Goal: Contribute content: Add original content to the website for others to see

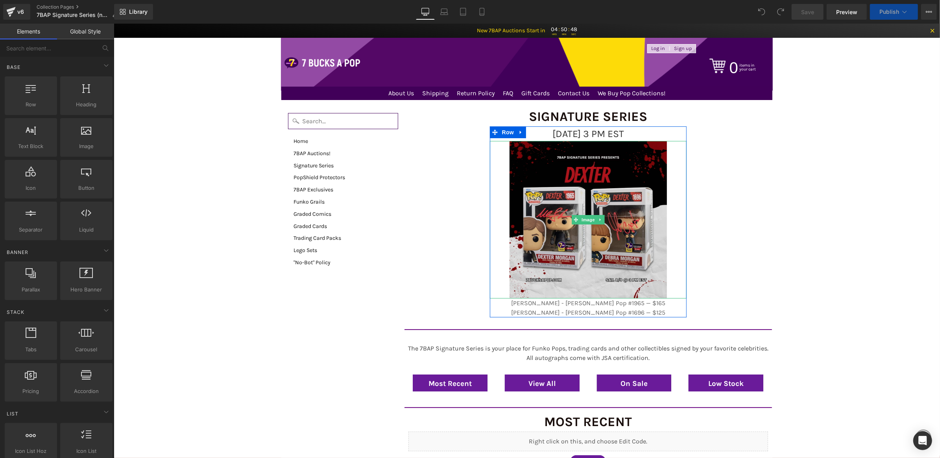
click at [575, 161] on img at bounding box center [587, 219] width 157 height 157
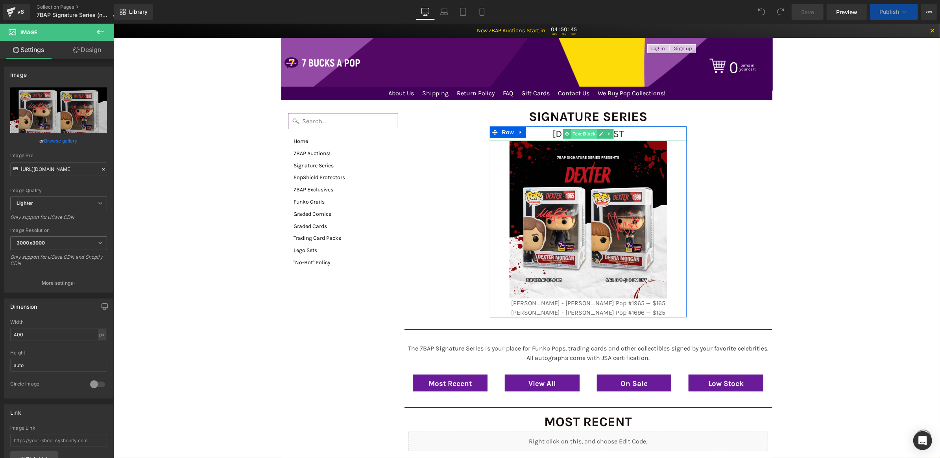
click at [573, 131] on span "Text Block" at bounding box center [584, 133] width 26 height 9
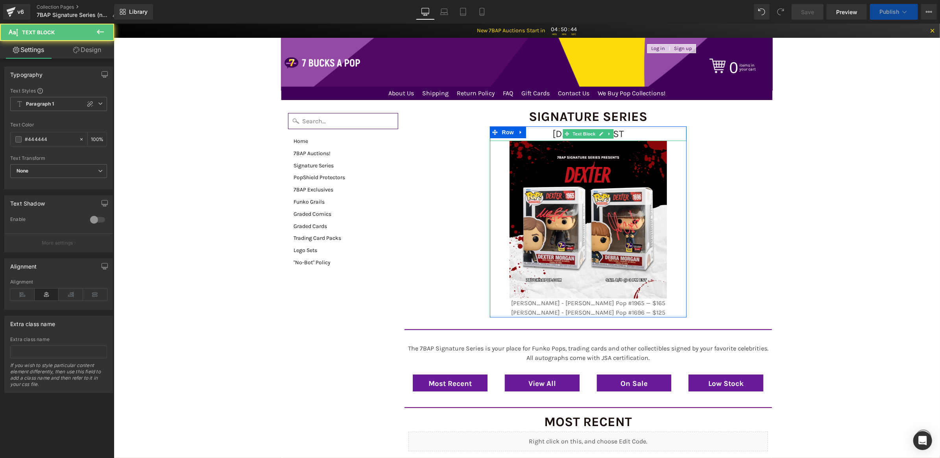
click at [624, 129] on span "[DATE] 3 PM EST" at bounding box center [588, 133] width 72 height 11
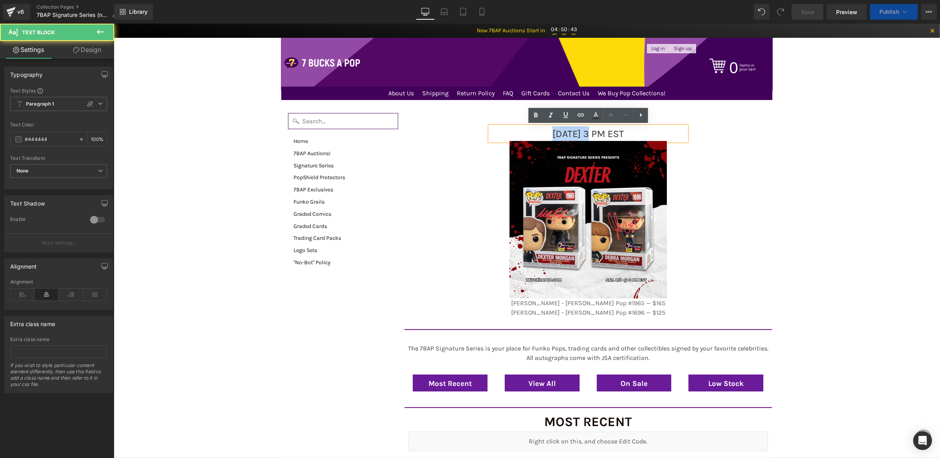
drag, startPoint x: 559, startPoint y: 132, endPoint x: 502, endPoint y: 132, distance: 57.5
click at [502, 132] on p "[DATE] 3 PM EST" at bounding box center [588, 133] width 197 height 15
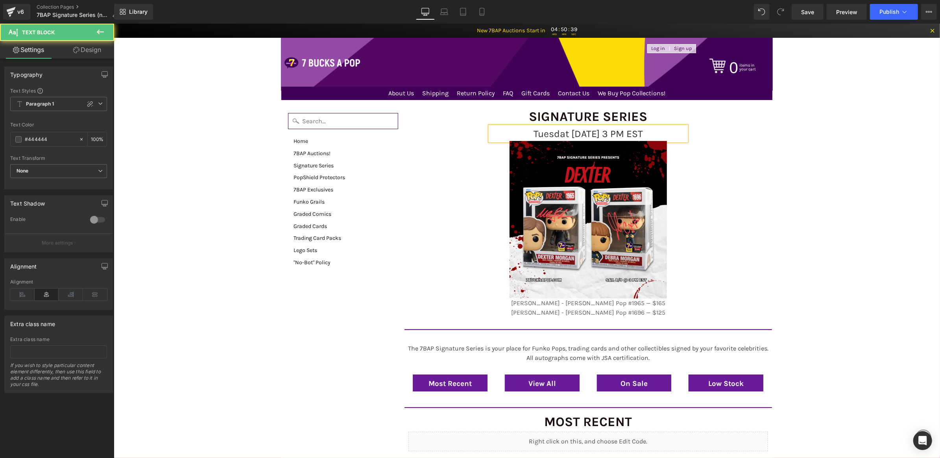
click at [598, 133] on span "Tuesdat [DATE] 3 PM EST" at bounding box center [587, 133] width 109 height 11
click at [558, 132] on span "Tuesdat [DATE] 3 PM EST" at bounding box center [587, 133] width 109 height 11
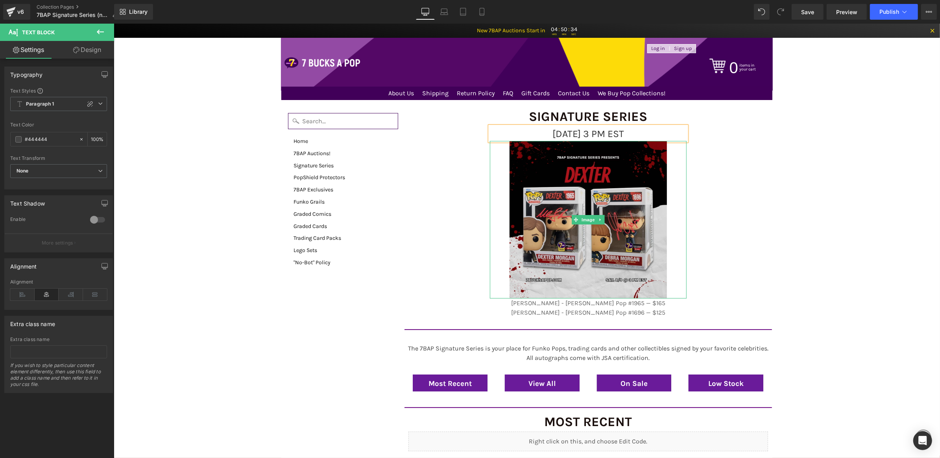
click at [563, 172] on img at bounding box center [587, 219] width 157 height 157
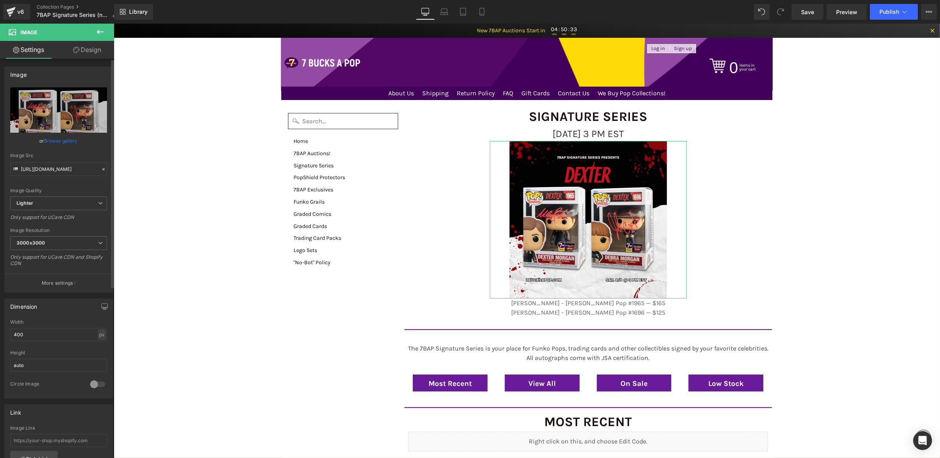
click at [58, 141] on link "Browse gallery" at bounding box center [60, 141] width 33 height 14
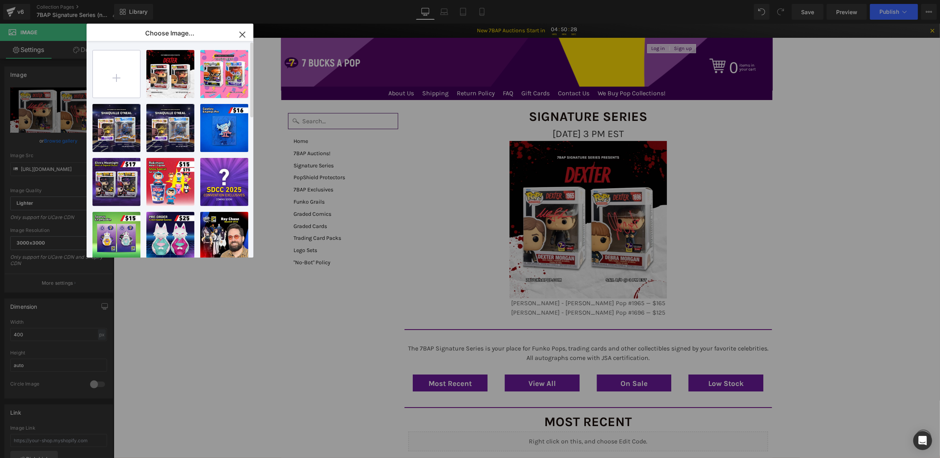
type input "C:\fakepath\8_12_SS_Web.png"
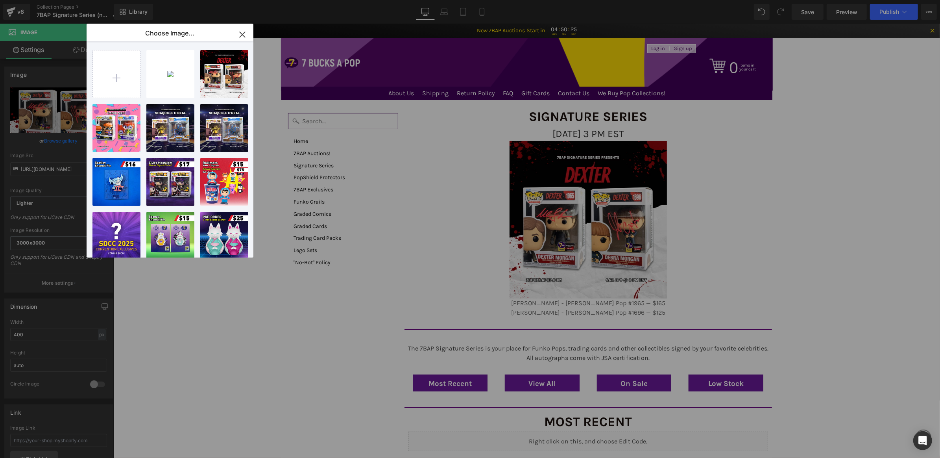
click at [0, 0] on div "8_12_SS..._Web.png 1.81 MB" at bounding box center [0, 0] width 0 height 0
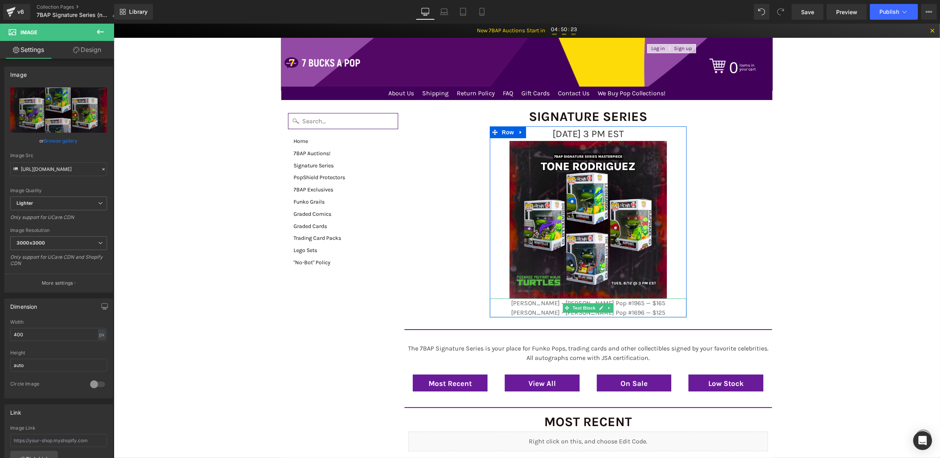
click at [632, 311] on p "[PERSON_NAME] - [PERSON_NAME] Pop #1696 — $125" at bounding box center [588, 311] width 197 height 9
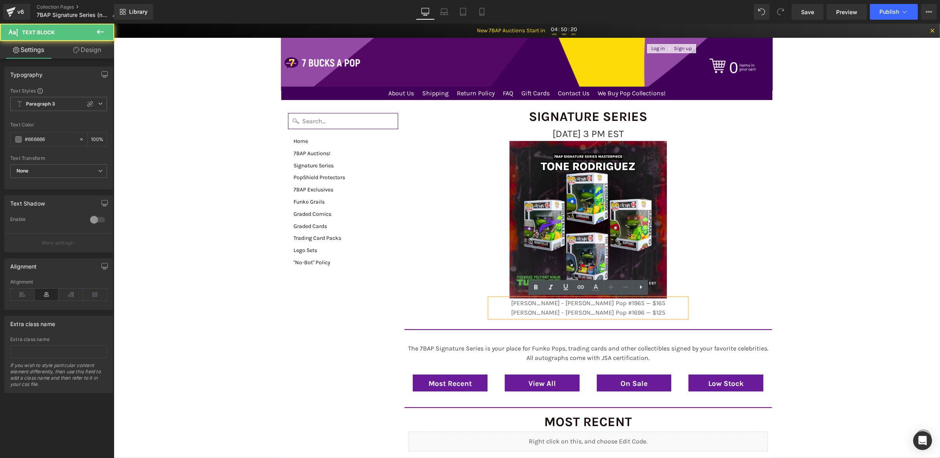
drag, startPoint x: 665, startPoint y: 313, endPoint x: 503, endPoint y: 313, distance: 161.8
click at [503, 313] on p "[PERSON_NAME] - [PERSON_NAME] Pop #1696 — $125" at bounding box center [588, 311] width 197 height 9
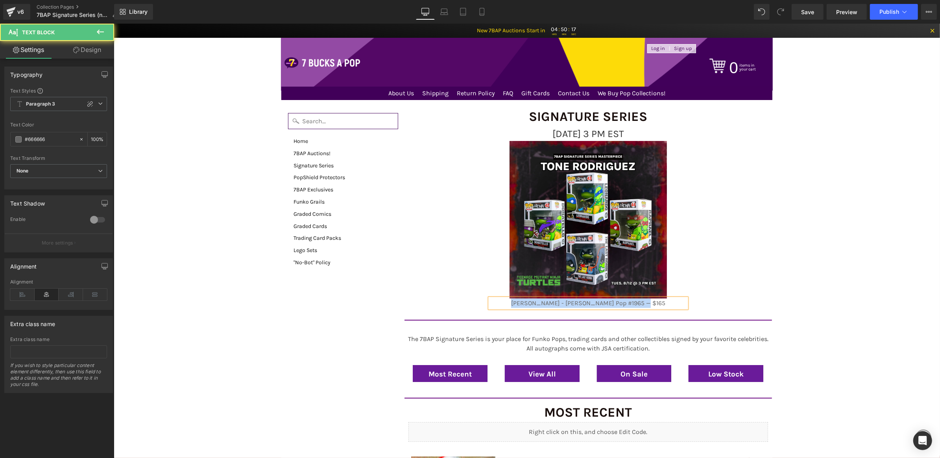
drag, startPoint x: 638, startPoint y: 302, endPoint x: 516, endPoint y: 301, distance: 121.3
click at [516, 301] on p "[PERSON_NAME] - [PERSON_NAME] Pop #1965 — $165" at bounding box center [588, 302] width 197 height 9
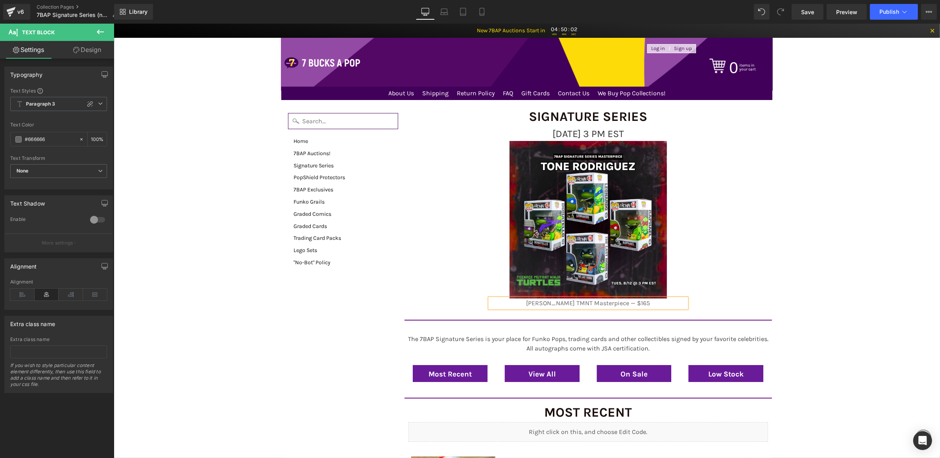
click at [653, 302] on p "[PERSON_NAME] TMNT Masterpiece — $165" at bounding box center [588, 302] width 197 height 9
drag, startPoint x: 626, startPoint y: 303, endPoint x: 492, endPoint y: 302, distance: 133.8
click at [492, 302] on p "[PERSON_NAME] TMNT Masterpiece — $135" at bounding box center [588, 302] width 197 height 9
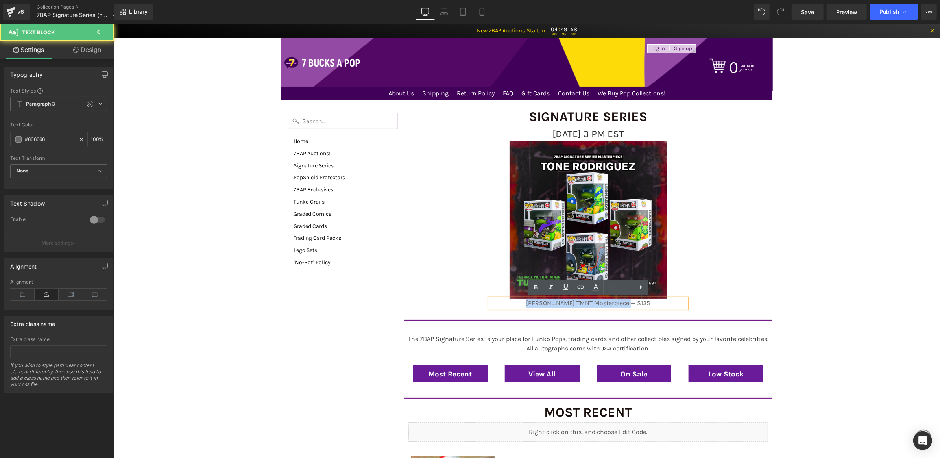
copy p "[PERSON_NAME] TMNT Masterpiece"
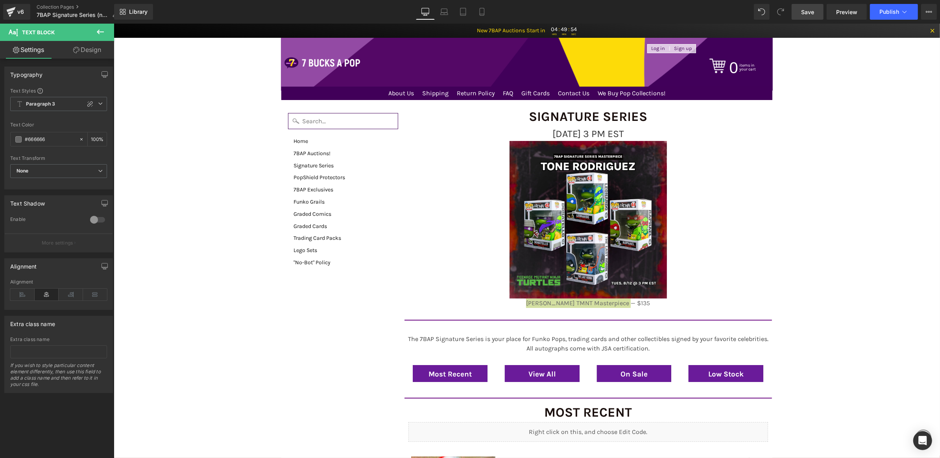
click at [810, 11] on span "Save" at bounding box center [808, 12] width 13 height 8
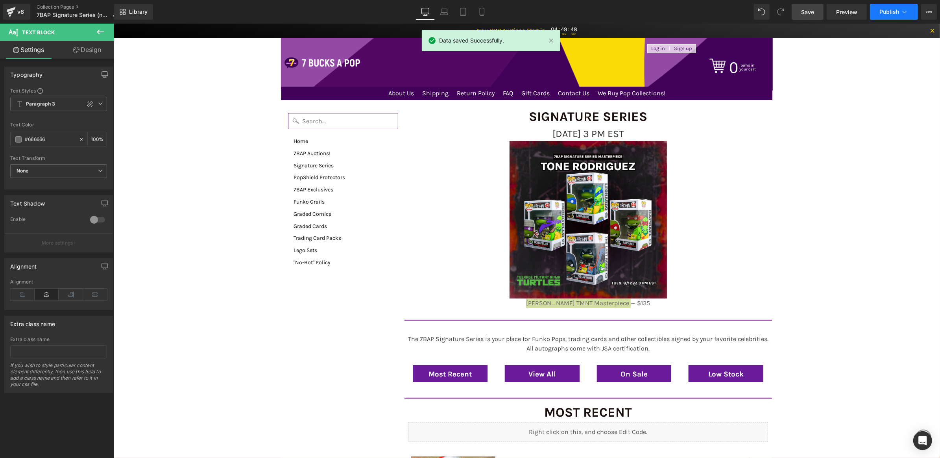
click at [886, 11] on span "Publish" at bounding box center [890, 12] width 20 height 6
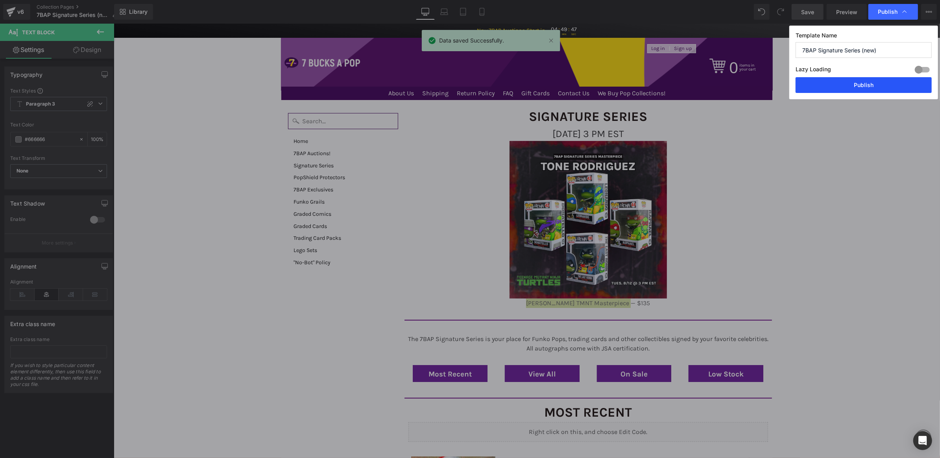
click at [862, 81] on button "Publish" at bounding box center [864, 85] width 136 height 16
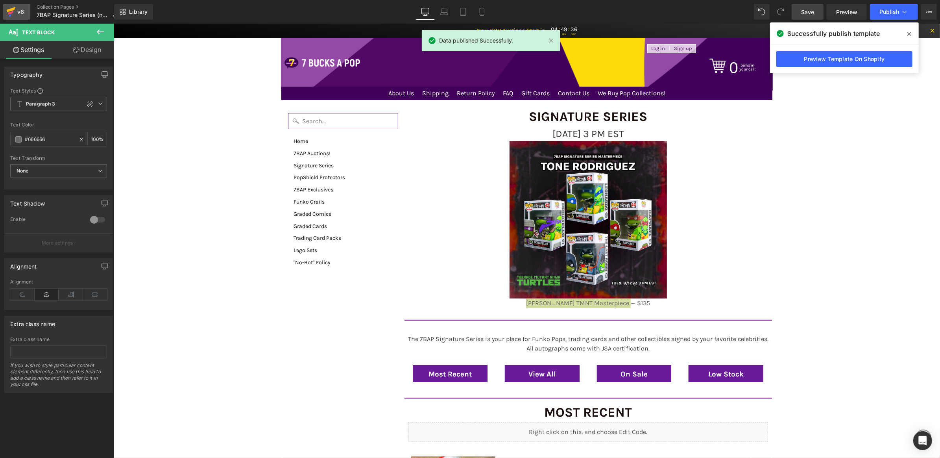
click at [16, 11] on div "v6" at bounding box center [21, 12] width 10 height 10
